Goal: Check status: Check status

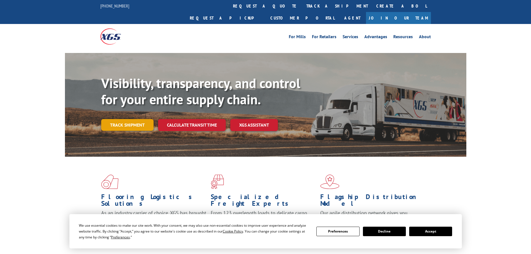
click at [120, 119] on link "Track shipment" at bounding box center [127, 125] width 52 height 12
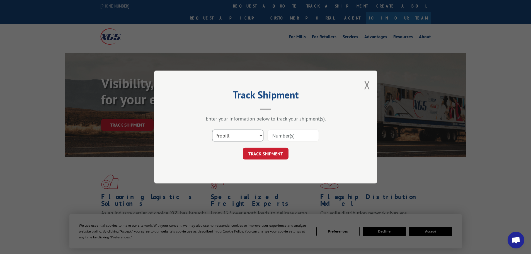
click at [242, 137] on select "Select category... Probill BOL PO" at bounding box center [237, 136] width 51 height 12
select select "bol"
click at [212, 130] on select "Select category... Probill BOL PO" at bounding box center [237, 136] width 51 height 12
click at [281, 135] on input at bounding box center [292, 136] width 51 height 12
paste input "5229523"
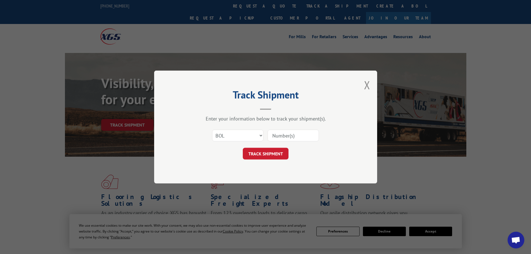
type input "5229523"
click button "TRACK SHIPMENT" at bounding box center [266, 154] width 46 height 12
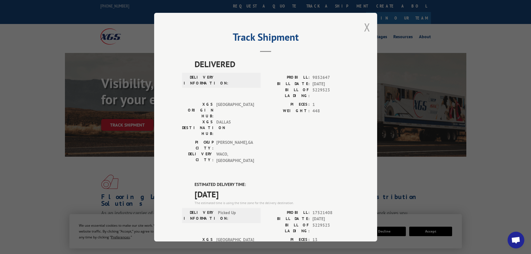
click at [364, 30] on button "Close modal" at bounding box center [367, 27] width 6 height 15
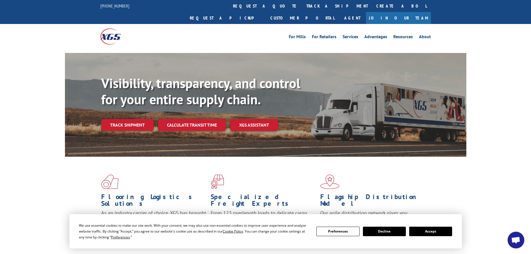
click at [134, 119] on link "Track shipment" at bounding box center [127, 125] width 52 height 12
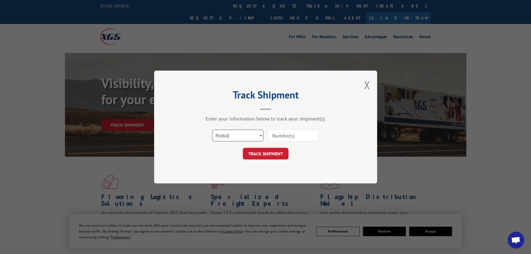
drag, startPoint x: 236, startPoint y: 135, endPoint x: 233, endPoint y: 140, distance: 6.5
click at [236, 135] on select "Select category... Probill BOL PO" at bounding box center [237, 136] width 51 height 12
select select "bol"
click at [212, 130] on select "Select category... Probill BOL PO" at bounding box center [237, 136] width 51 height 12
drag, startPoint x: 282, startPoint y: 136, endPoint x: 283, endPoint y: 118, distance: 18.1
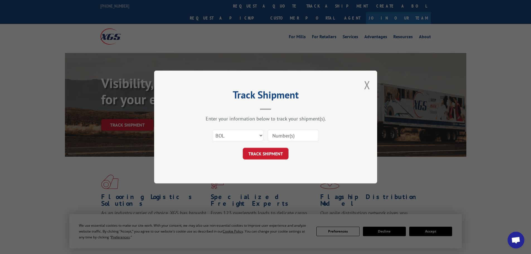
click at [281, 132] on input at bounding box center [292, 136] width 51 height 12
paste input "5179944"
type input "5179944"
click button "TRACK SHIPMENT" at bounding box center [266, 154] width 46 height 12
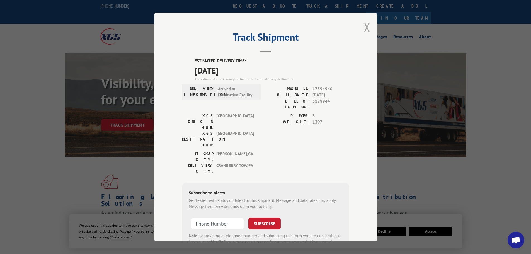
click at [367, 26] on button "Close modal" at bounding box center [367, 27] width 6 height 15
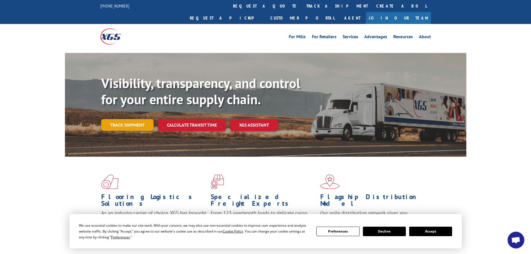
click at [123, 119] on link "Track shipment" at bounding box center [127, 125] width 52 height 12
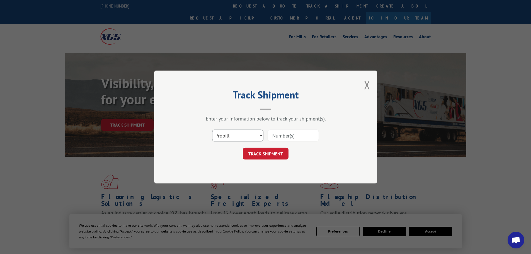
drag, startPoint x: 257, startPoint y: 131, endPoint x: 254, endPoint y: 133, distance: 3.7
click at [257, 131] on select "Select category... Probill BOL PO" at bounding box center [237, 136] width 51 height 12
select select "bol"
click at [212, 130] on select "Select category... Probill BOL PO" at bounding box center [237, 136] width 51 height 12
click at [284, 135] on input at bounding box center [292, 136] width 51 height 12
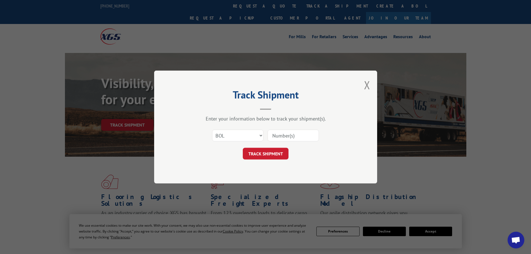
paste input "5195270"
type input "5195270"
click button "TRACK SHIPMENT" at bounding box center [266, 154] width 46 height 12
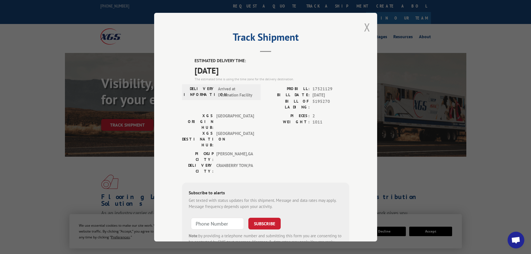
click at [364, 28] on button "Close modal" at bounding box center [367, 27] width 6 height 15
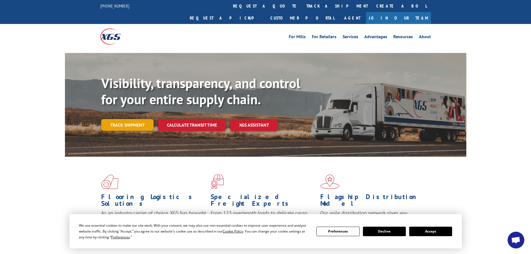
click at [134, 119] on link "Track shipment" at bounding box center [127, 125] width 52 height 12
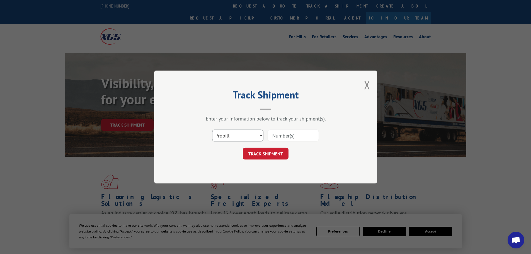
click at [249, 134] on select "Select category... Probill BOL PO" at bounding box center [237, 136] width 51 height 12
select select "bol"
click at [212, 130] on select "Select category... Probill BOL PO" at bounding box center [237, 136] width 51 height 12
drag, startPoint x: 288, startPoint y: 138, endPoint x: 295, endPoint y: 139, distance: 7.8
click at [288, 138] on input at bounding box center [292, 136] width 51 height 12
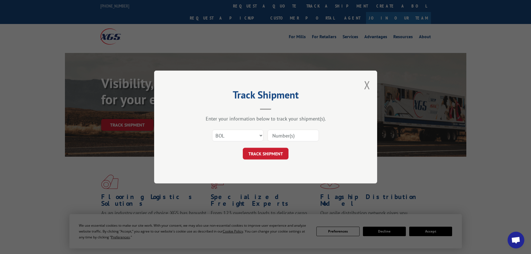
paste input "449377"
type input "449377"
click button "TRACK SHIPMENT" at bounding box center [266, 154] width 46 height 12
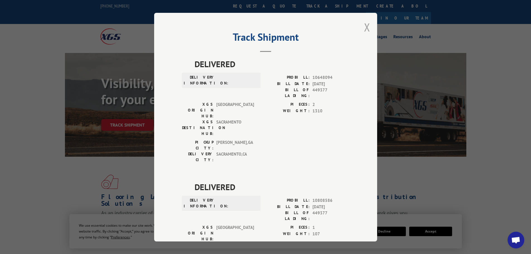
click at [364, 25] on button "Close modal" at bounding box center [367, 27] width 6 height 15
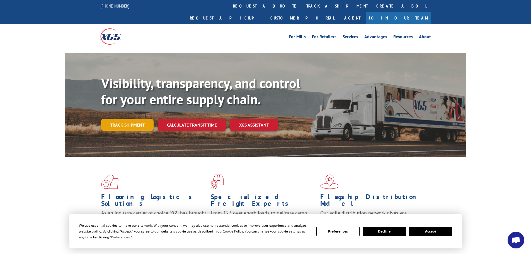
click at [140, 119] on link "Track shipment" at bounding box center [127, 125] width 52 height 12
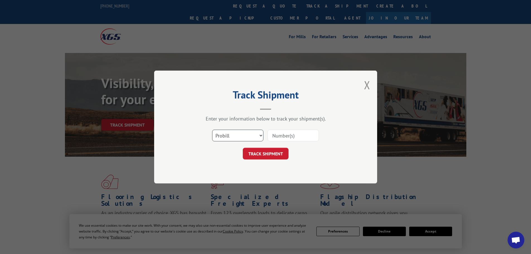
click at [220, 138] on select "Select category... Probill BOL PO" at bounding box center [237, 136] width 51 height 12
select select "bol"
click at [212, 130] on select "Select category... Probill BOL PO" at bounding box center [237, 136] width 51 height 12
click at [270, 135] on input at bounding box center [292, 136] width 51 height 12
paste input "6018221"
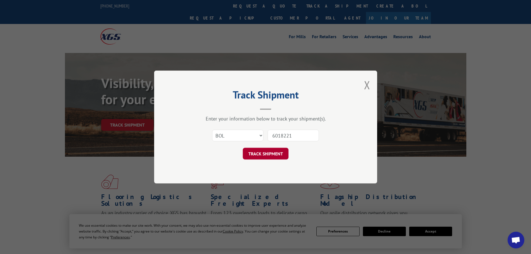
type input "6018221"
click at [254, 155] on button "TRACK SHIPMENT" at bounding box center [266, 154] width 46 height 12
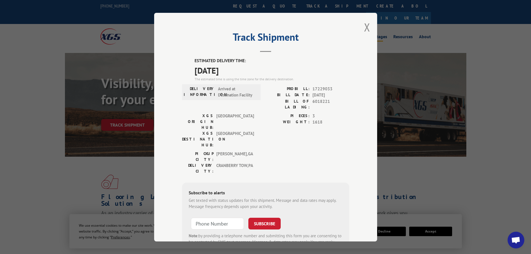
click at [365, 24] on button "Close modal" at bounding box center [367, 27] width 6 height 15
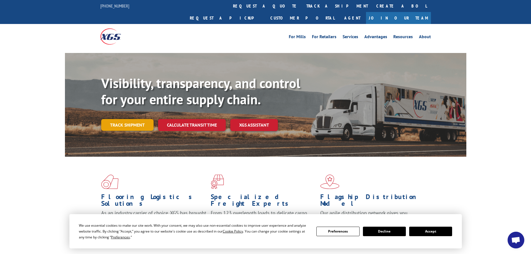
click at [120, 119] on link "Track shipment" at bounding box center [127, 125] width 52 height 12
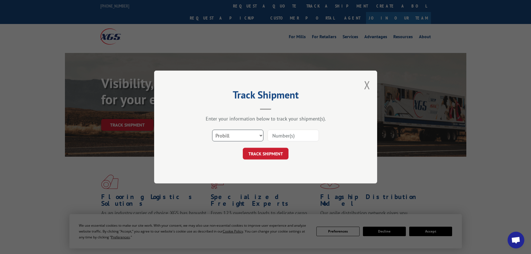
click at [223, 139] on select "Select category... Probill BOL PO" at bounding box center [237, 136] width 51 height 12
select select "bol"
click at [212, 130] on select "Select category... Probill BOL PO" at bounding box center [237, 136] width 51 height 12
click at [297, 135] on input at bounding box center [292, 136] width 51 height 12
paste input "1159176"
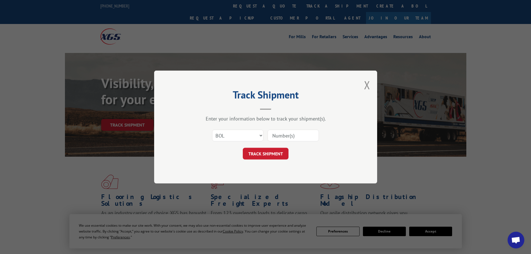
type input "1159176"
click button "TRACK SHIPMENT" at bounding box center [266, 154] width 46 height 12
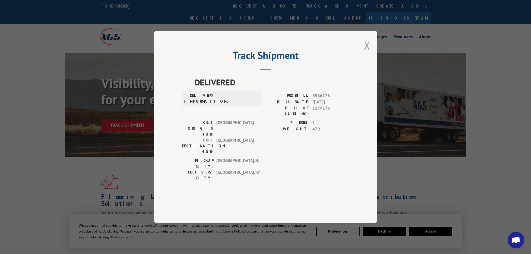
click at [368, 53] on button "Close modal" at bounding box center [367, 45] width 6 height 15
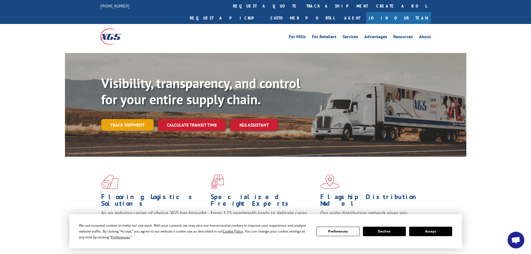
click at [119, 119] on link "Track shipment" at bounding box center [127, 125] width 52 height 12
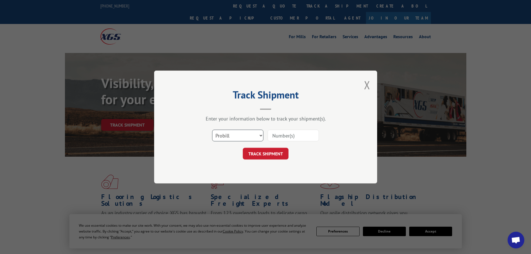
drag, startPoint x: 240, startPoint y: 133, endPoint x: 238, endPoint y: 141, distance: 8.3
click at [240, 134] on select "Select category... Probill BOL PO" at bounding box center [237, 136] width 51 height 12
select select "bol"
click at [212, 130] on select "Select category... Probill BOL PO" at bounding box center [237, 136] width 51 height 12
click at [285, 136] on input at bounding box center [292, 136] width 51 height 12
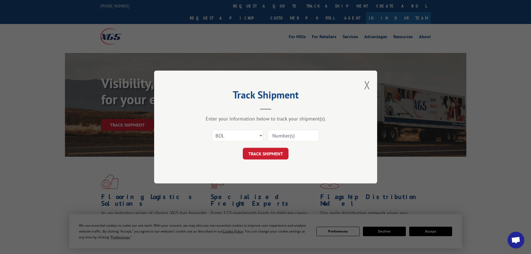
paste input "5225876"
type input "5225876"
click button "TRACK SHIPMENT" at bounding box center [266, 154] width 46 height 12
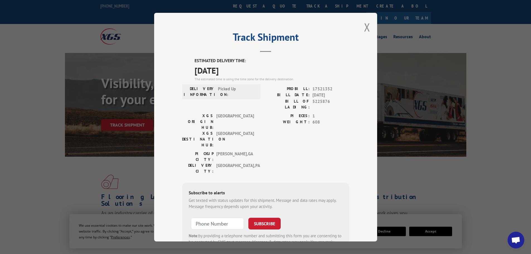
drag, startPoint x: 357, startPoint y: 29, endPoint x: 363, endPoint y: 26, distance: 7.0
click at [358, 28] on div "Track Shipment ESTIMATED DELIVERY TIME: [DATE] The estimated time is using the …" at bounding box center [265, 127] width 223 height 228
drag, startPoint x: 363, startPoint y: 26, endPoint x: 403, endPoint y: 7, distance: 43.9
click at [364, 26] on button "Close modal" at bounding box center [367, 27] width 6 height 15
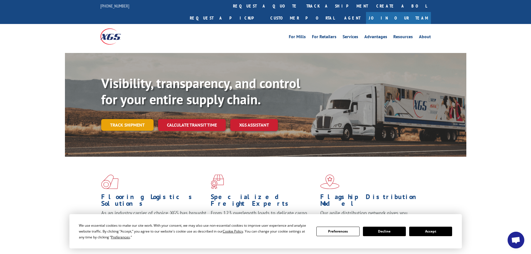
click at [117, 119] on link "Track shipment" at bounding box center [127, 125] width 52 height 12
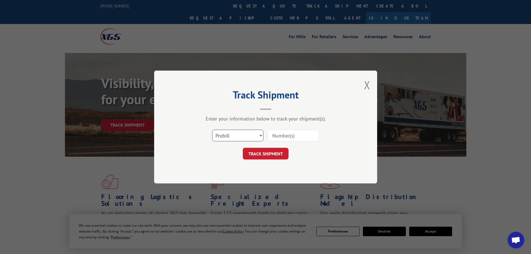
click at [221, 134] on select "Select category... Probill BOL PO" at bounding box center [237, 136] width 51 height 12
select select "bol"
click at [212, 130] on select "Select category... Probill BOL PO" at bounding box center [237, 136] width 51 height 12
click at [279, 135] on input at bounding box center [292, 136] width 51 height 12
paste input "5229523"
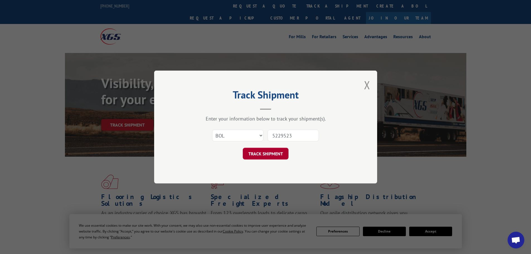
type input "5229523"
click at [267, 156] on button "TRACK SHIPMENT" at bounding box center [266, 154] width 46 height 12
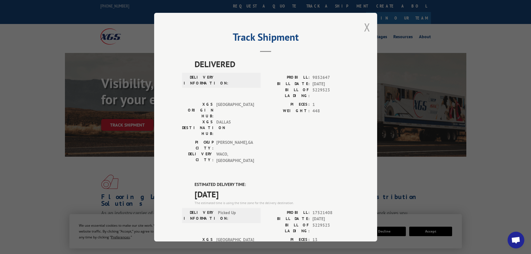
click at [365, 24] on button "Close modal" at bounding box center [367, 27] width 6 height 15
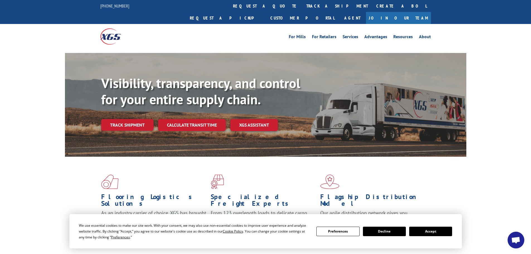
click at [138, 119] on link "Track shipment" at bounding box center [127, 125] width 52 height 12
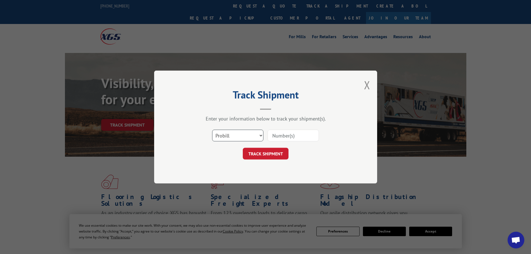
click at [230, 138] on select "Select category... Probill BOL PO" at bounding box center [237, 136] width 51 height 12
click at [212, 130] on select "Select category... Probill BOL PO" at bounding box center [237, 136] width 51 height 12
drag, startPoint x: 228, startPoint y: 134, endPoint x: 229, endPoint y: 141, distance: 7.3
click at [229, 135] on select "Select category... Probill BOL PO" at bounding box center [237, 136] width 51 height 12
select select "bol"
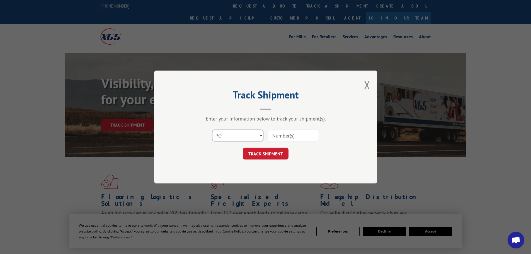
click at [212, 130] on select "Select category... Probill BOL PO" at bounding box center [237, 136] width 51 height 12
drag, startPoint x: 299, startPoint y: 135, endPoint x: 306, endPoint y: 124, distance: 12.7
click at [299, 135] on input at bounding box center [292, 136] width 51 height 12
paste input "5229523"
type input "5229523"
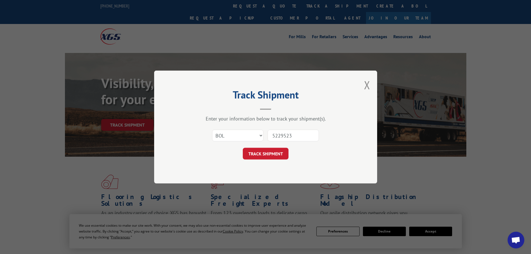
click button "TRACK SHIPMENT" at bounding box center [266, 154] width 46 height 12
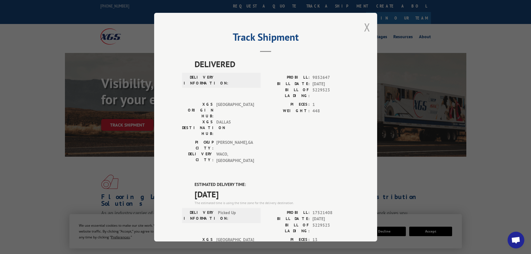
click at [366, 27] on button "Close modal" at bounding box center [367, 27] width 6 height 15
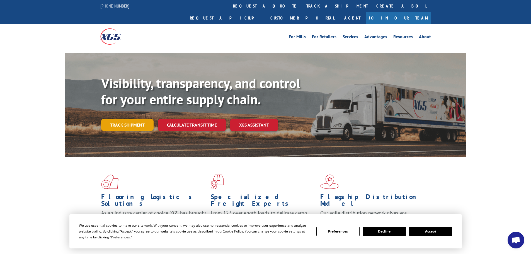
click at [144, 119] on link "Track shipment" at bounding box center [127, 125] width 52 height 12
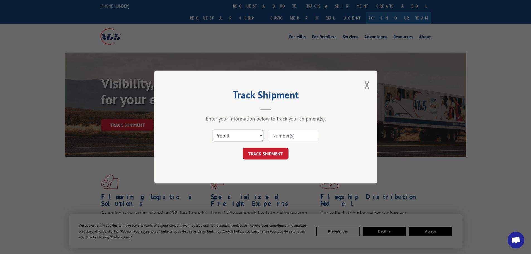
drag, startPoint x: 223, startPoint y: 134, endPoint x: 223, endPoint y: 140, distance: 6.2
click at [224, 134] on select "Select category... Probill BOL PO" at bounding box center [237, 136] width 51 height 12
select select "bol"
click at [212, 130] on select "Select category... Probill BOL PO" at bounding box center [237, 136] width 51 height 12
click at [286, 139] on input at bounding box center [292, 136] width 51 height 12
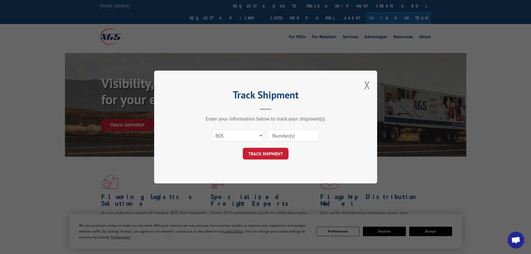
paste input "5214209"
type input "5214209"
click at [268, 152] on button "TRACK SHIPMENT" at bounding box center [266, 154] width 46 height 12
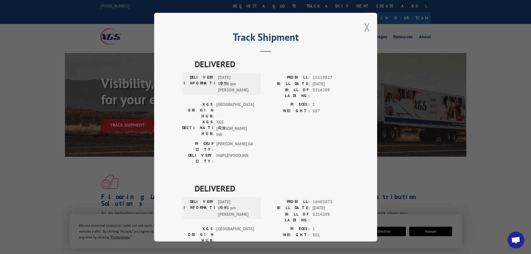
click at [366, 25] on button "Close modal" at bounding box center [367, 27] width 6 height 15
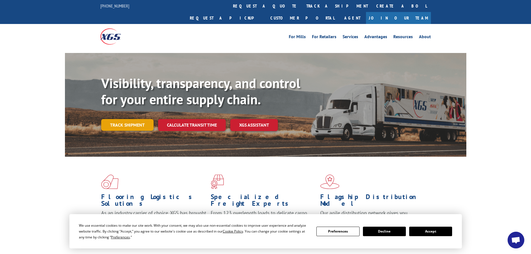
click at [142, 119] on link "Track shipment" at bounding box center [127, 125] width 52 height 12
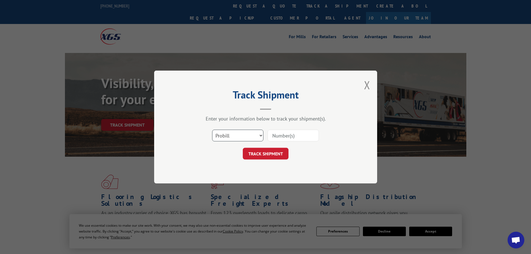
click at [225, 140] on select "Select category... Probill BOL PO" at bounding box center [237, 136] width 51 height 12
select select "bol"
click at [212, 130] on select "Select category... Probill BOL PO" at bounding box center [237, 136] width 51 height 12
click at [287, 138] on input at bounding box center [292, 136] width 51 height 12
paste input "451566"
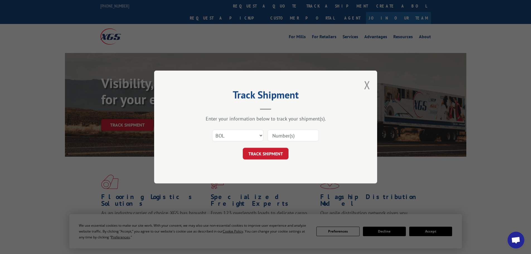
type input "451566"
click button "TRACK SHIPMENT" at bounding box center [266, 154] width 46 height 12
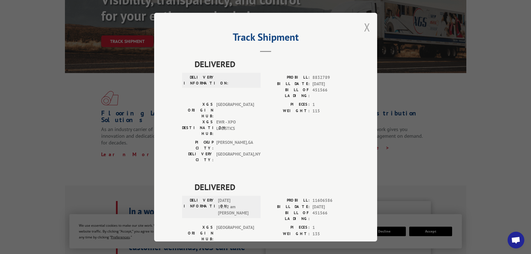
click at [367, 26] on button "Close modal" at bounding box center [367, 27] width 6 height 15
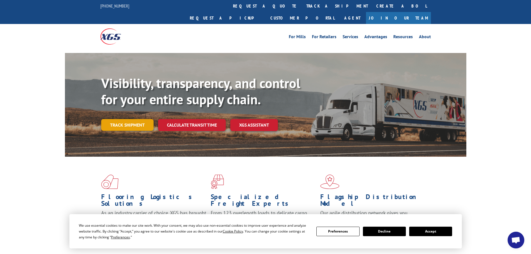
click at [120, 119] on link "Track shipment" at bounding box center [127, 125] width 52 height 12
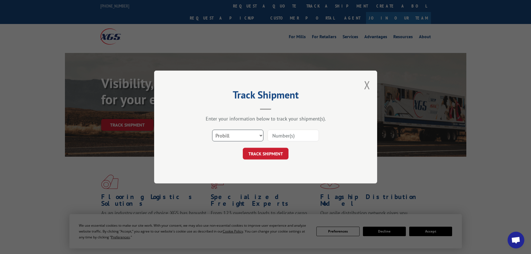
click at [238, 134] on select "Select category... Probill BOL PO" at bounding box center [237, 136] width 51 height 12
select select "bol"
click at [212, 130] on select "Select category... Probill BOL PO" at bounding box center [237, 136] width 51 height 12
click at [279, 138] on input at bounding box center [292, 136] width 51 height 12
paste input "1202413"
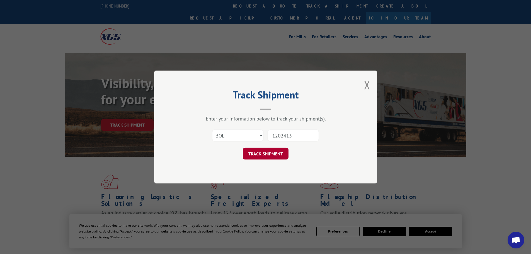
type input "1202413"
click at [271, 151] on button "TRACK SHIPMENT" at bounding box center [266, 154] width 46 height 12
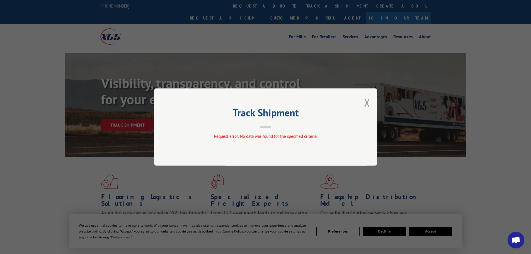
drag, startPoint x: 368, startPoint y: 104, endPoint x: 347, endPoint y: 35, distance: 71.9
click at [369, 104] on button "Close modal" at bounding box center [367, 102] width 6 height 15
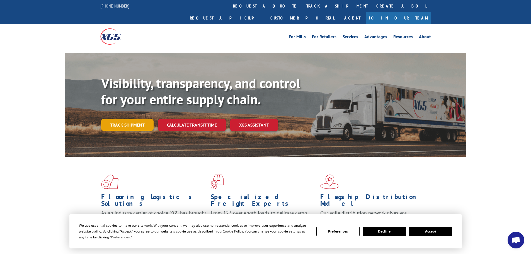
click at [116, 119] on link "Track shipment" at bounding box center [127, 125] width 52 height 12
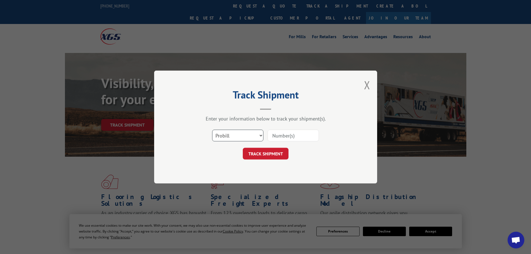
drag, startPoint x: 229, startPoint y: 135, endPoint x: 229, endPoint y: 140, distance: 5.3
click at [229, 135] on select "Select category... Probill BOL PO" at bounding box center [237, 136] width 51 height 12
select select "bol"
click at [212, 130] on select "Select category... Probill BOL PO" at bounding box center [237, 136] width 51 height 12
click at [274, 135] on input at bounding box center [292, 136] width 51 height 12
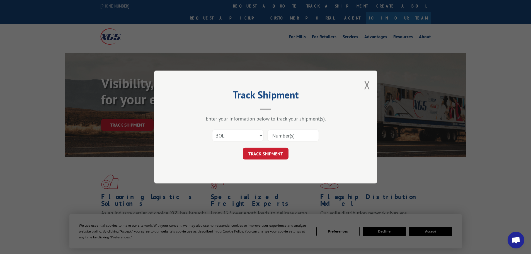
paste input "6021241"
type input "6021241"
click at [259, 154] on button "TRACK SHIPMENT" at bounding box center [266, 154] width 46 height 12
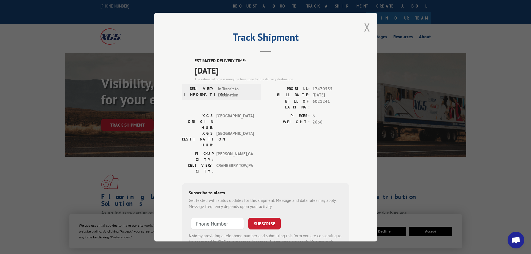
click at [366, 27] on button "Close modal" at bounding box center [367, 27] width 6 height 15
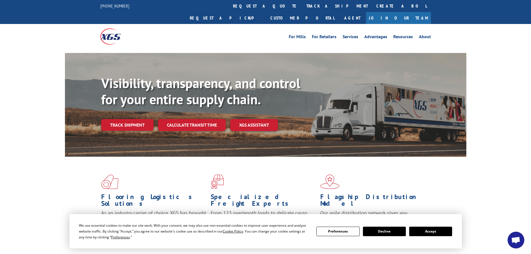
click at [117, 119] on link "Track shipment" at bounding box center [127, 125] width 52 height 12
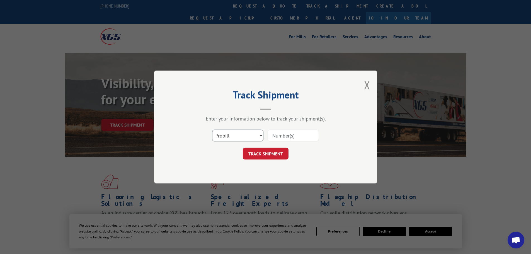
click at [235, 130] on select "Select category... Probill BOL PO" at bounding box center [237, 136] width 51 height 12
select select "bol"
click at [212, 130] on select "Select category... Probill BOL PO" at bounding box center [237, 136] width 51 height 12
click at [290, 133] on input at bounding box center [292, 136] width 51 height 12
paste input "6025420"
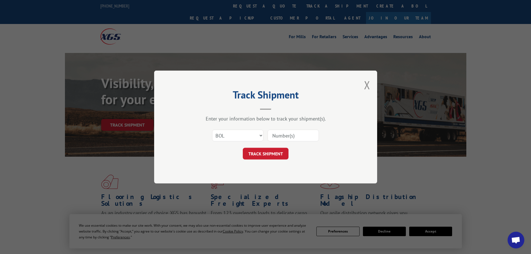
type input "6025420"
click button "TRACK SHIPMENT" at bounding box center [266, 154] width 46 height 12
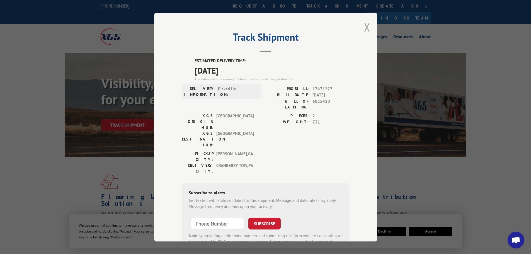
click at [367, 25] on button "Close modal" at bounding box center [367, 27] width 6 height 15
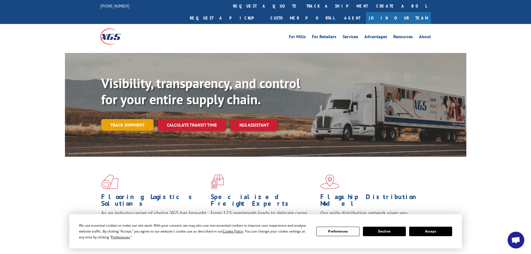
click at [132, 119] on link "Track shipment" at bounding box center [127, 125] width 52 height 12
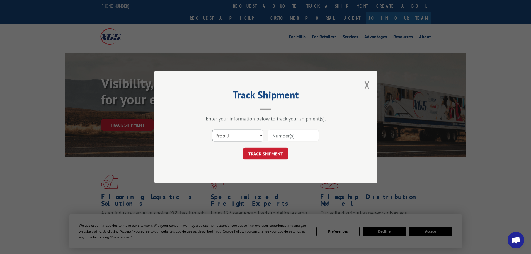
drag, startPoint x: 252, startPoint y: 133, endPoint x: 246, endPoint y: 140, distance: 9.0
click at [250, 136] on select "Select category... Probill BOL PO" at bounding box center [237, 136] width 51 height 12
click at [212, 130] on select "Select category... Probill BOL PO" at bounding box center [237, 136] width 51 height 12
drag, startPoint x: 229, startPoint y: 134, endPoint x: 229, endPoint y: 140, distance: 5.9
click at [230, 134] on select "Select category... Probill BOL PO" at bounding box center [237, 136] width 51 height 12
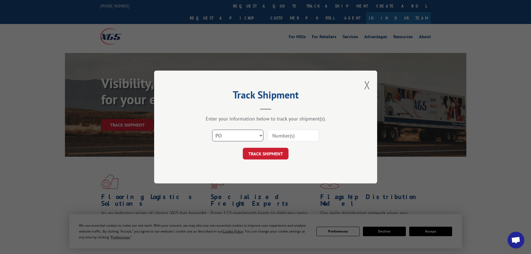
select select "probill"
click at [212, 130] on select "Select category... Probill BOL PO" at bounding box center [237, 136] width 51 height 12
click at [288, 132] on input at bounding box center [292, 136] width 51 height 12
paste input "6021570"
type input "6021570"
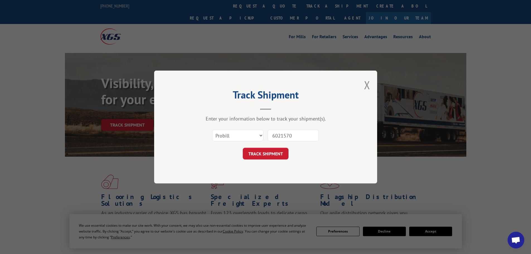
click button "TRACK SHIPMENT" at bounding box center [266, 154] width 46 height 12
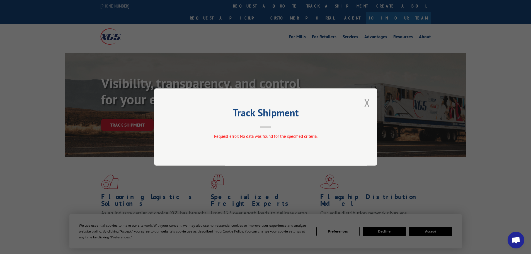
click at [366, 102] on button "Close modal" at bounding box center [367, 102] width 6 height 15
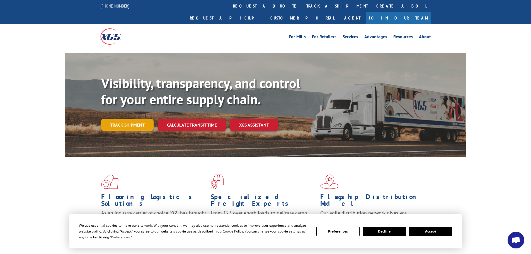
click at [129, 119] on link "Track shipment" at bounding box center [127, 125] width 52 height 12
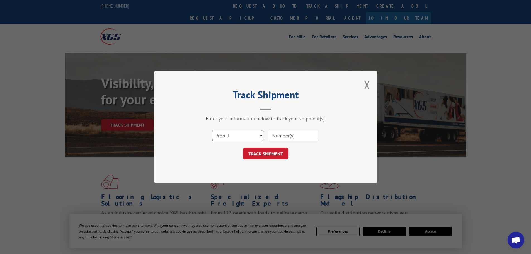
drag, startPoint x: 223, startPoint y: 136, endPoint x: 223, endPoint y: 139, distance: 3.1
click at [223, 136] on select "Select category... Probill BOL PO" at bounding box center [237, 136] width 51 height 12
select select "bol"
click at [212, 130] on select "Select category... Probill BOL PO" at bounding box center [237, 136] width 51 height 12
click at [298, 139] on input at bounding box center [292, 136] width 51 height 12
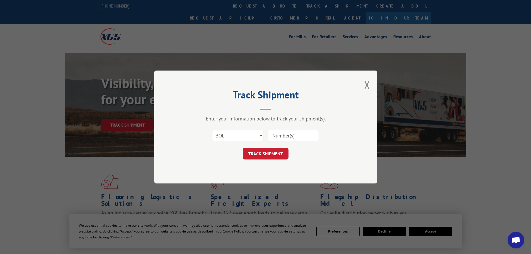
paste input "6021570"
type input "6021570"
click at [269, 153] on button "TRACK SHIPMENT" at bounding box center [266, 154] width 46 height 12
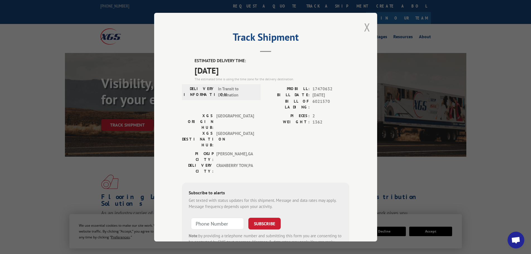
click at [365, 26] on button "Close modal" at bounding box center [367, 27] width 6 height 15
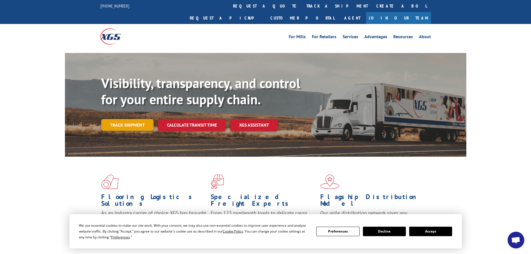
click at [131, 119] on link "Track shipment" at bounding box center [127, 125] width 52 height 12
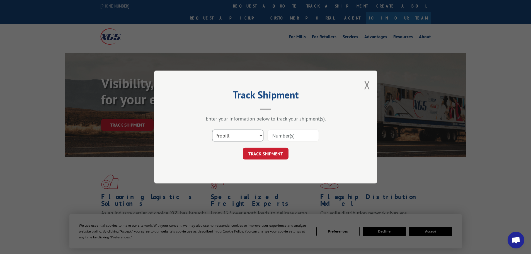
click at [220, 137] on select "Select category... Probill BOL PO" at bounding box center [237, 136] width 51 height 12
select select "bol"
click at [212, 130] on select "Select category... Probill BOL PO" at bounding box center [237, 136] width 51 height 12
click at [276, 138] on input at bounding box center [292, 136] width 51 height 12
paste input "1197724"
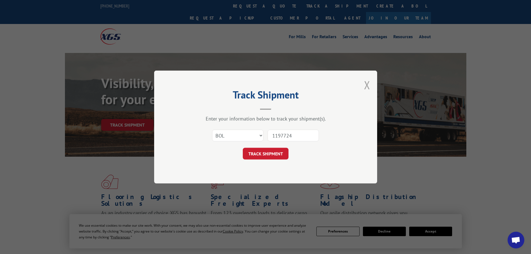
click at [366, 82] on button "Close modal" at bounding box center [367, 84] width 6 height 15
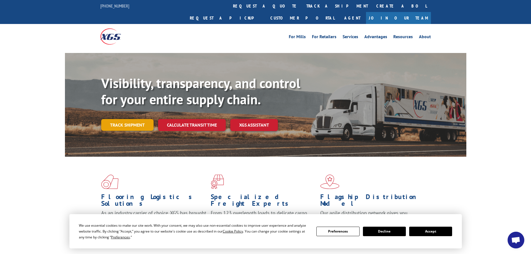
click at [137, 119] on link "Track shipment" at bounding box center [127, 125] width 52 height 12
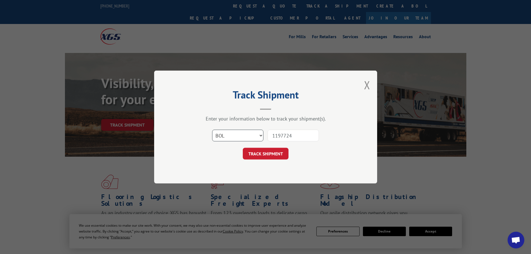
drag, startPoint x: 217, startPoint y: 136, endPoint x: 219, endPoint y: 140, distance: 4.7
click at [217, 136] on select "Select category... Probill BOL PO" at bounding box center [237, 136] width 51 height 12
click at [212, 130] on select "Select category... Probill BOL PO" at bounding box center [237, 136] width 51 height 12
click at [259, 139] on div "Select category... Probill BOL PO 1197724" at bounding box center [265, 135] width 167 height 18
paste input "5229523"
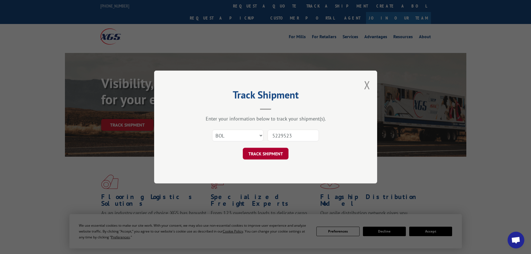
type input "5229523"
click at [267, 152] on button "TRACK SHIPMENT" at bounding box center [266, 154] width 46 height 12
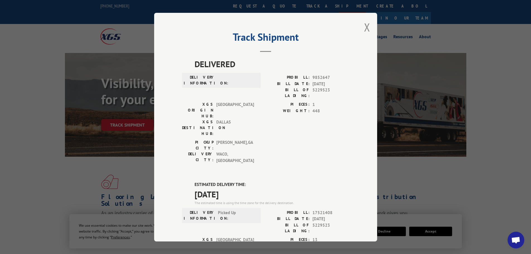
drag, startPoint x: 365, startPoint y: 30, endPoint x: 389, endPoint y: 10, distance: 31.7
click at [366, 30] on button "Close modal" at bounding box center [367, 27] width 6 height 15
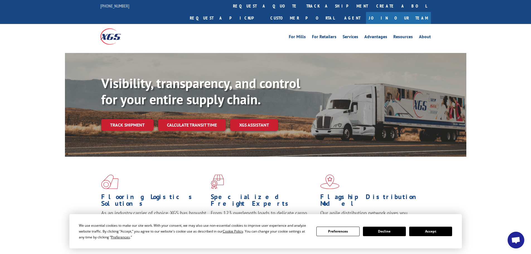
click at [128, 119] on div "Visibility, transparency, and control for your entire supply chain. Track shipm…" at bounding box center [283, 114] width 365 height 78
click at [126, 119] on link "Track shipment" at bounding box center [127, 125] width 52 height 12
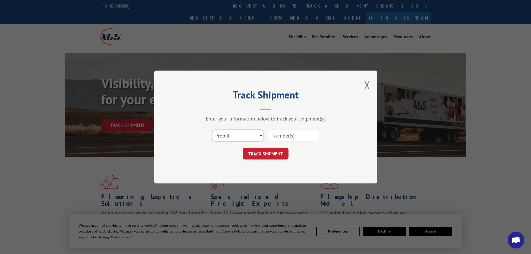
drag, startPoint x: 245, startPoint y: 133, endPoint x: 243, endPoint y: 141, distance: 7.8
click at [245, 136] on select "Select category... Probill BOL PO" at bounding box center [237, 136] width 51 height 12
select select "bol"
click at [212, 130] on select "Select category... Probill BOL PO" at bounding box center [237, 136] width 51 height 12
click at [282, 139] on input at bounding box center [292, 136] width 51 height 12
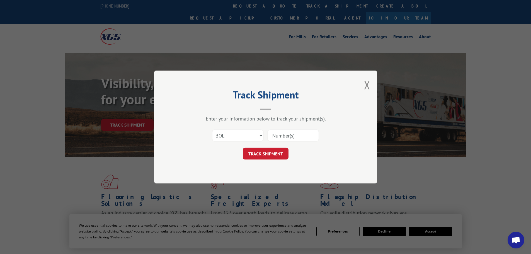
paste input "6021241"
type input "6021241"
click at [266, 158] on button "TRACK SHIPMENT" at bounding box center [266, 154] width 46 height 12
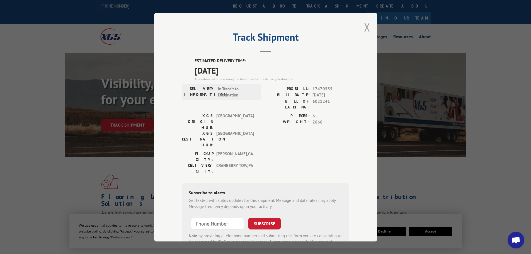
click at [364, 28] on button "Close modal" at bounding box center [367, 27] width 6 height 15
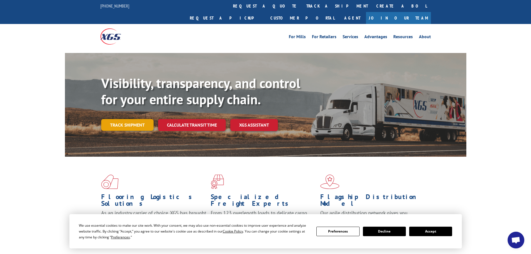
drag, startPoint x: 136, startPoint y: 105, endPoint x: 135, endPoint y: 110, distance: 5.4
click at [136, 107] on div "Visibility, transparency, and control for your entire supply chain. Track shipm…" at bounding box center [283, 114] width 365 height 78
click at [135, 119] on link "Track shipment" at bounding box center [127, 125] width 52 height 12
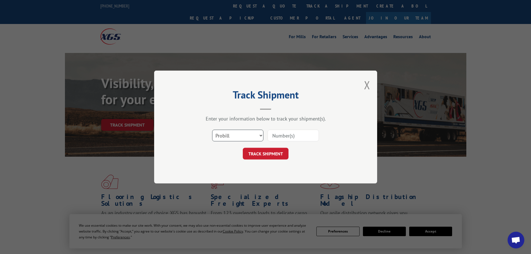
click at [224, 136] on select "Select category... Probill BOL PO" at bounding box center [237, 136] width 51 height 12
select select "bol"
click at [212, 130] on select "Select category... Probill BOL PO" at bounding box center [237, 136] width 51 height 12
drag, startPoint x: 300, startPoint y: 137, endPoint x: 295, endPoint y: 128, distance: 10.5
click at [297, 134] on input at bounding box center [292, 136] width 51 height 12
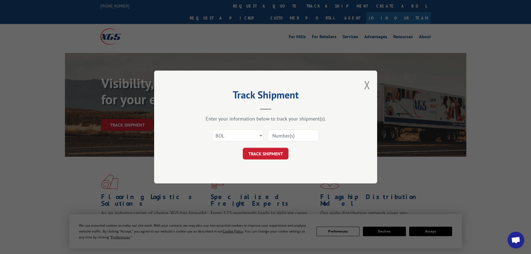
paste input "6021570"
type input "6021570"
click button "TRACK SHIPMENT" at bounding box center [266, 154] width 46 height 12
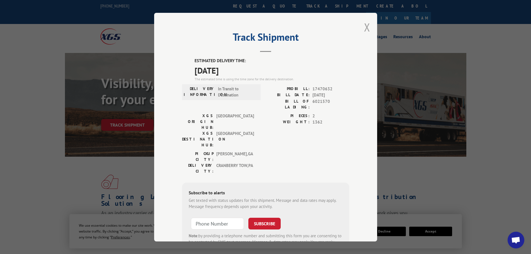
drag, startPoint x: 364, startPoint y: 20, endPoint x: 364, endPoint y: 24, distance: 4.2
click at [364, 20] on button "Close modal" at bounding box center [367, 27] width 6 height 15
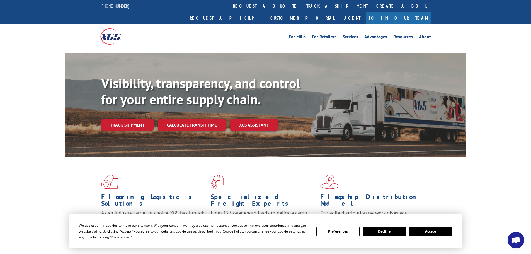
click at [118, 119] on link "Track shipment" at bounding box center [127, 125] width 52 height 12
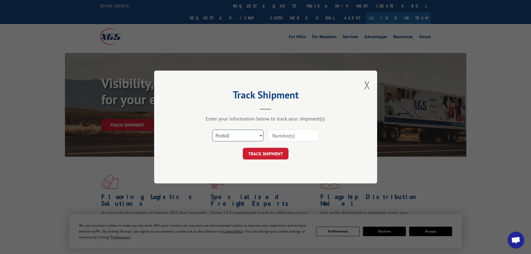
drag, startPoint x: 239, startPoint y: 135, endPoint x: 239, endPoint y: 140, distance: 5.3
click at [239, 135] on select "Select category... Probill BOL PO" at bounding box center [237, 136] width 51 height 12
select select "bol"
click at [212, 130] on select "Select category... Probill BOL PO" at bounding box center [237, 136] width 51 height 12
drag, startPoint x: 277, startPoint y: 136, endPoint x: 293, endPoint y: 136, distance: 15.3
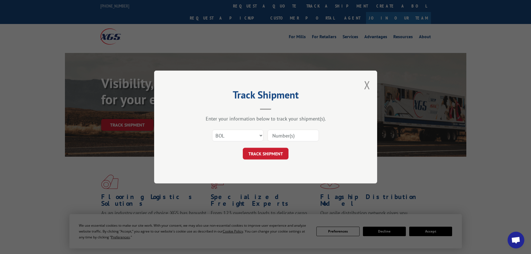
click at [277, 135] on input at bounding box center [292, 136] width 51 height 12
paste input "5229523"
type input "5229523"
click button "TRACK SHIPMENT" at bounding box center [266, 154] width 46 height 12
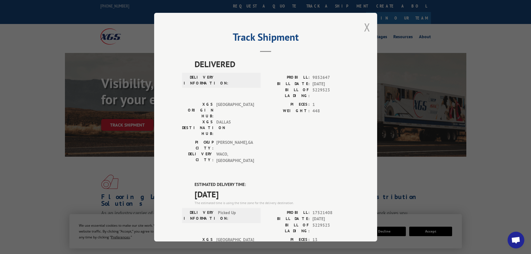
click at [364, 24] on button "Close modal" at bounding box center [367, 27] width 6 height 15
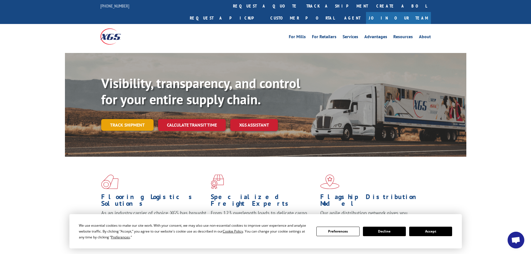
click at [124, 119] on link "Track shipment" at bounding box center [127, 125] width 52 height 12
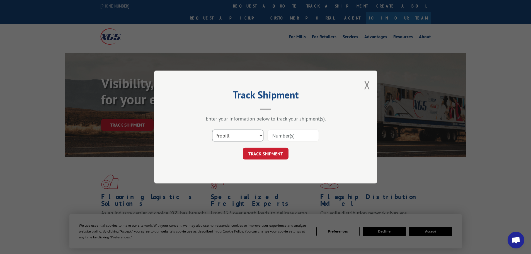
click at [229, 133] on select "Select category... Probill BOL PO" at bounding box center [237, 136] width 51 height 12
select select "bol"
click at [212, 130] on select "Select category... Probill BOL PO" at bounding box center [237, 136] width 51 height 12
click at [287, 135] on input at bounding box center [292, 136] width 51 height 12
paste input "5229523"
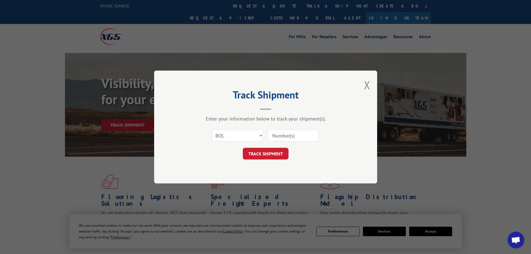
type input "5229523"
click button "TRACK SHIPMENT" at bounding box center [266, 154] width 46 height 12
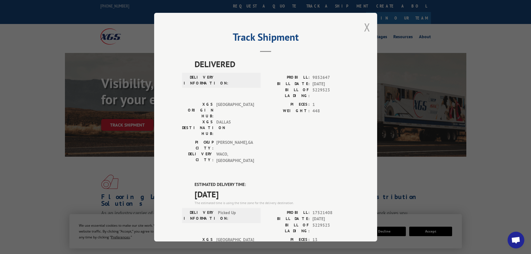
click at [365, 26] on button "Close modal" at bounding box center [367, 27] width 6 height 15
